Goal: Find contact information: Find contact information

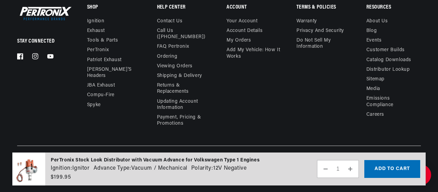
click at [378, 18] on link "About Us" at bounding box center [378, 22] width 22 height 8
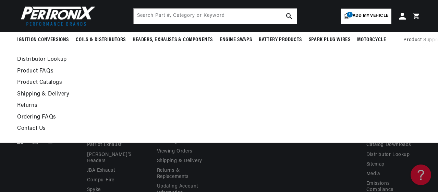
scroll to position [0, 208]
click at [32, 129] on link "Contact Us" at bounding box center [164, 129] width 294 height 10
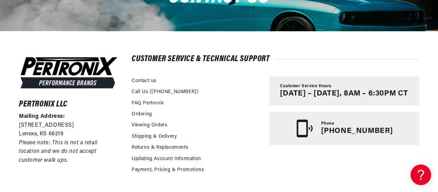
scroll to position [0, 208]
